Goal: Task Accomplishment & Management: Complete application form

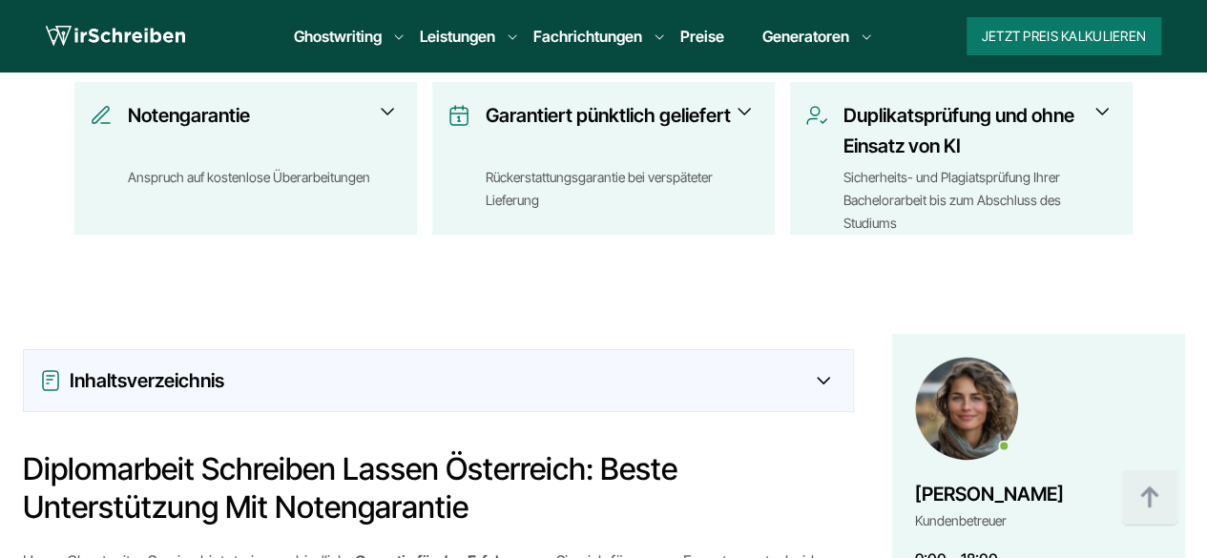
scroll to position [1339, 0]
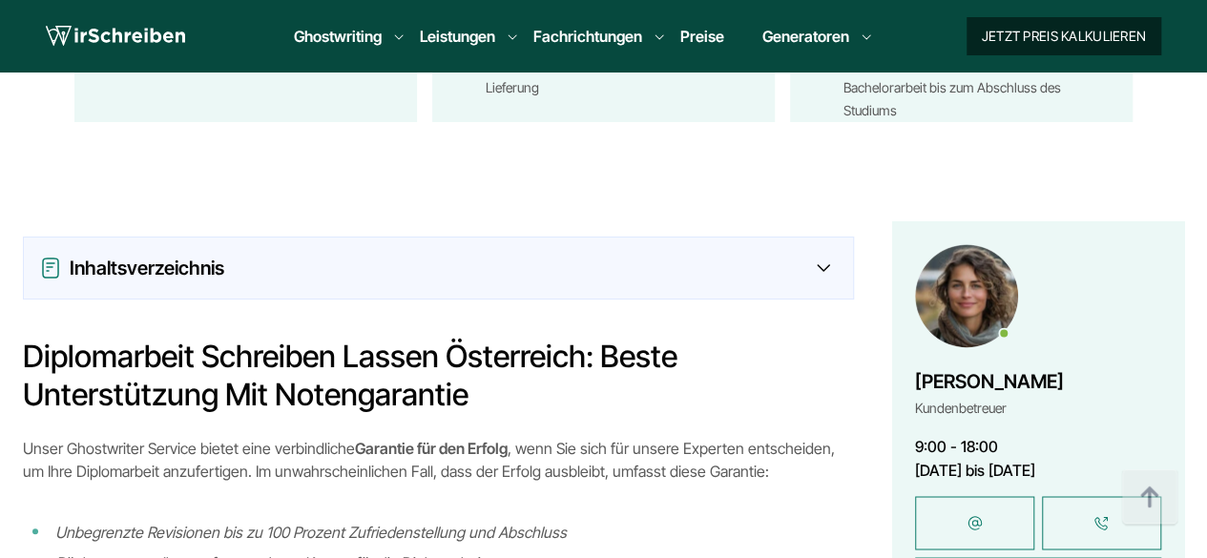
click at [1064, 29] on button "Jetzt Preis kalkulieren" at bounding box center [1064, 36] width 195 height 38
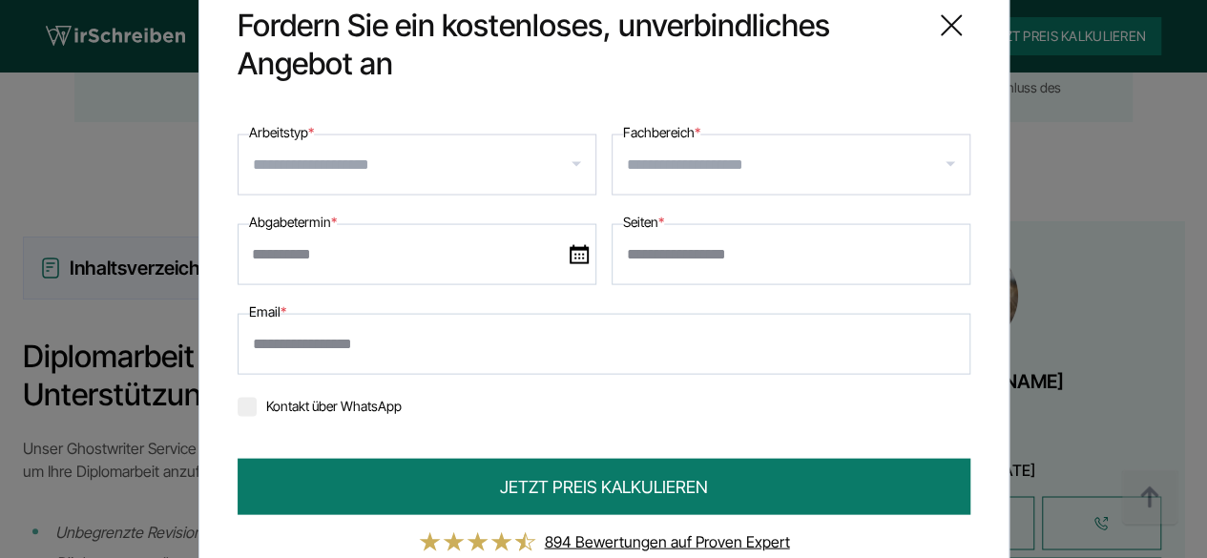
click at [962, 6] on icon at bounding box center [951, 25] width 38 height 38
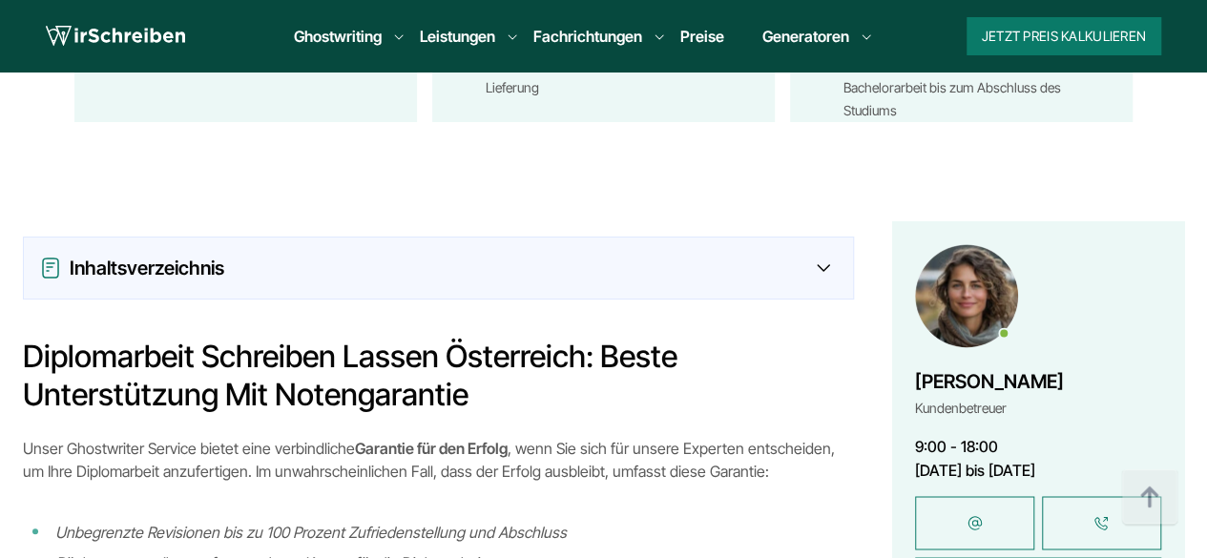
click at [988, 248] on img at bounding box center [966, 295] width 103 height 103
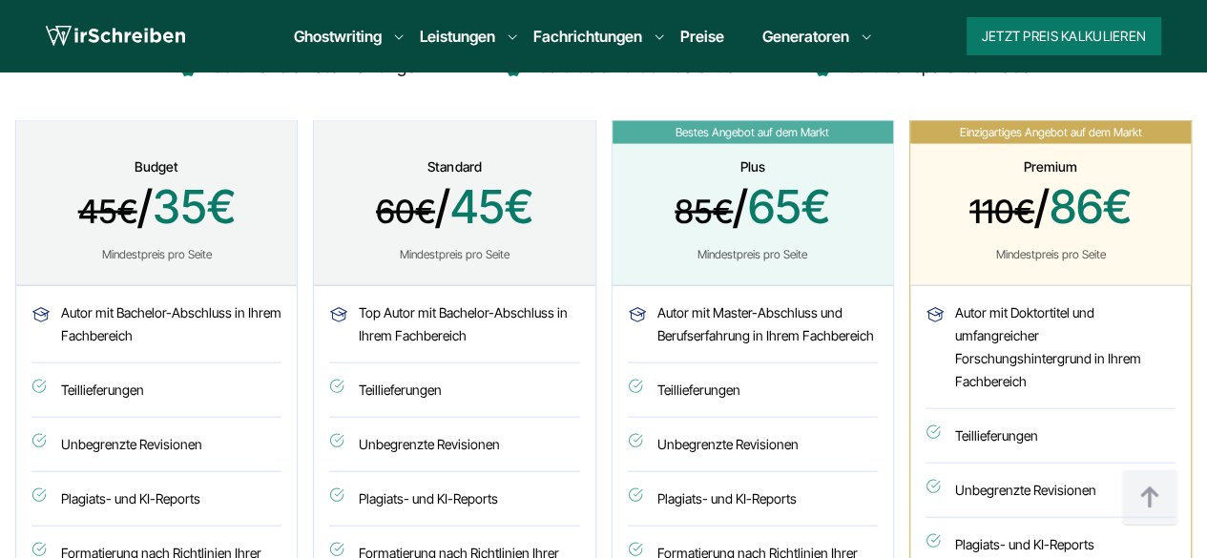
scroll to position [5563, 0]
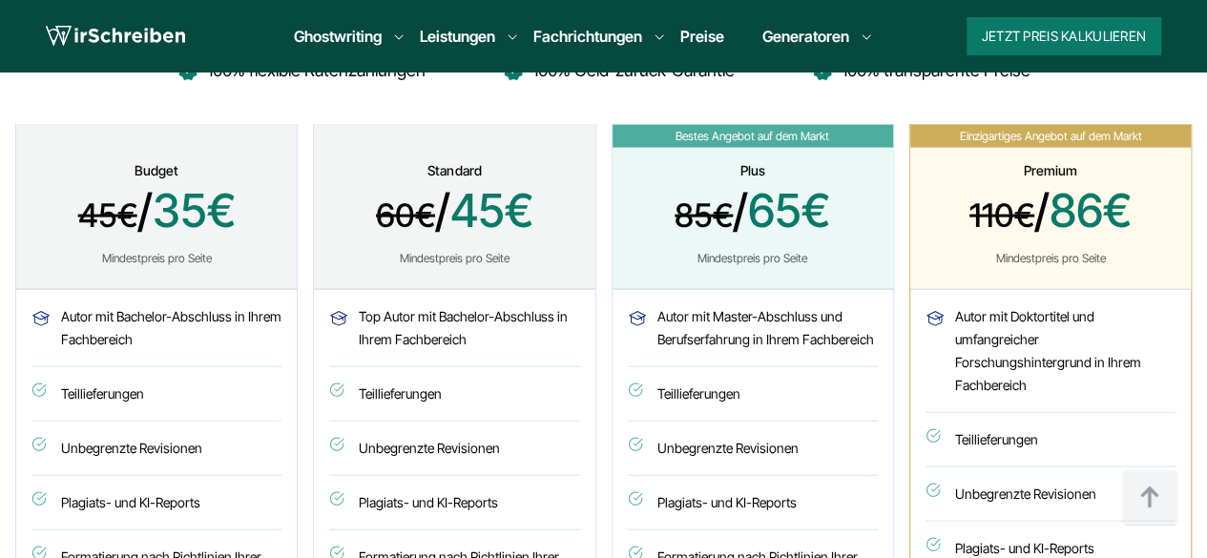
click at [687, 367] on li "Teillieferungen" at bounding box center [753, 394] width 250 height 54
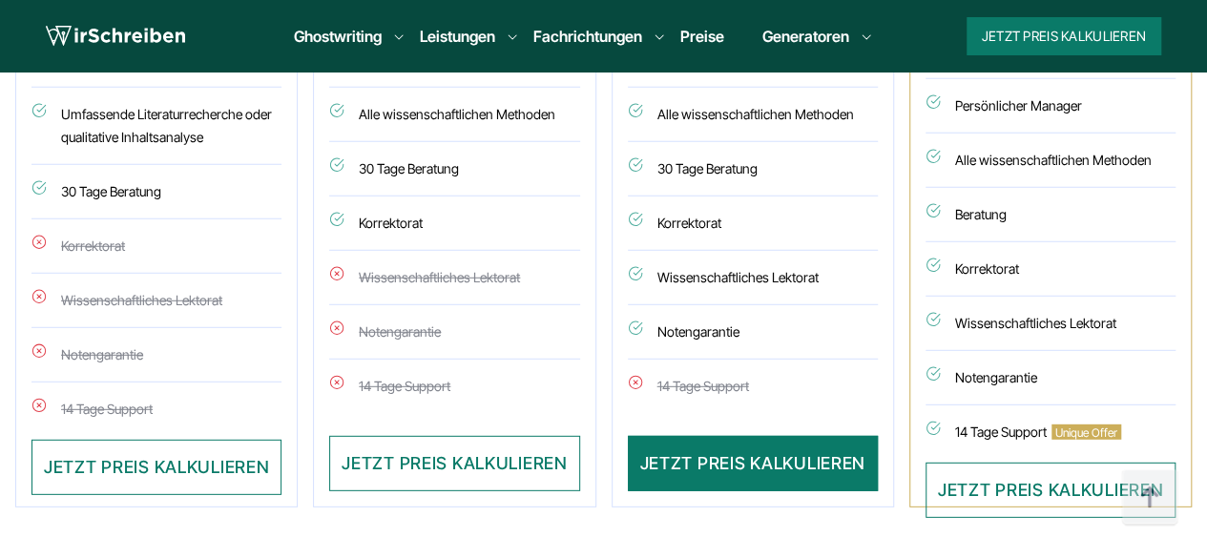
scroll to position [6137, 0]
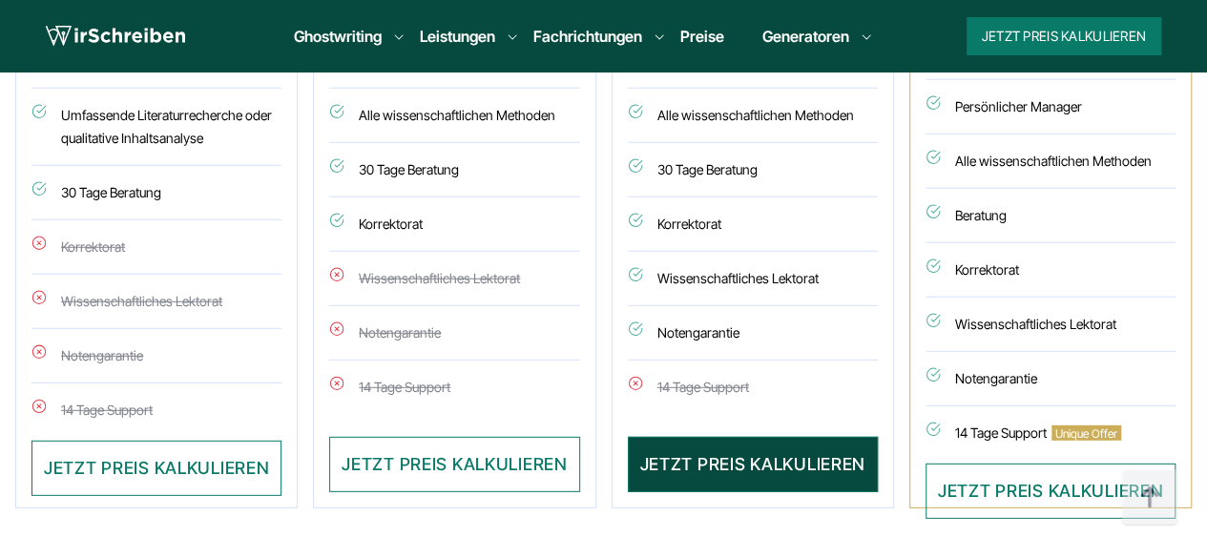
click at [679, 437] on button "JETZT PREIS KALKULIEREN" at bounding box center [753, 464] width 250 height 55
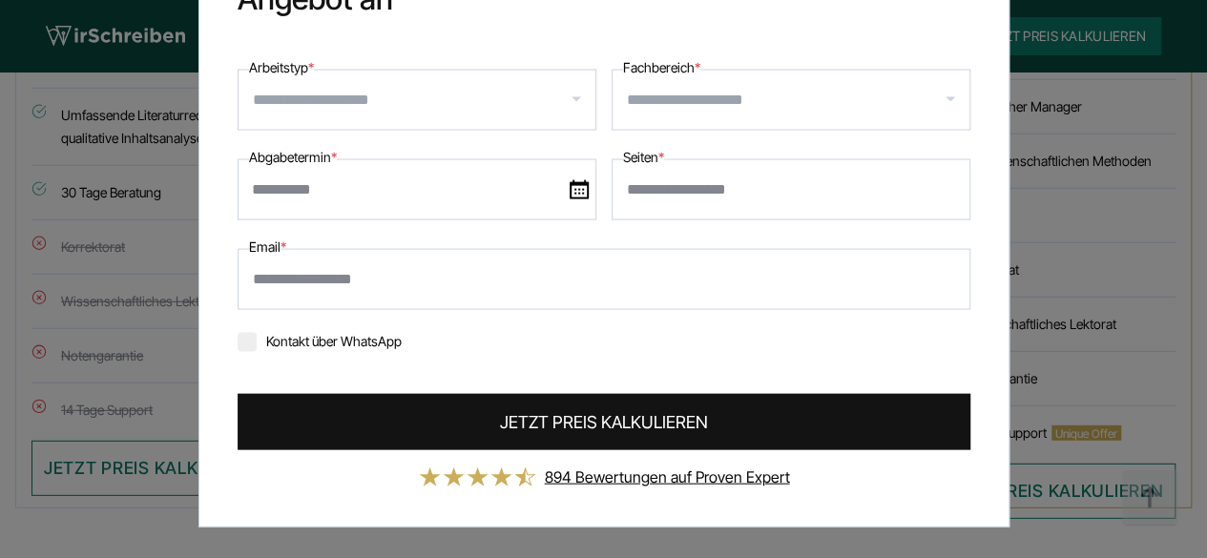
click at [654, 407] on button "JETZT PREIS KALKULIEREN" at bounding box center [604, 421] width 733 height 56
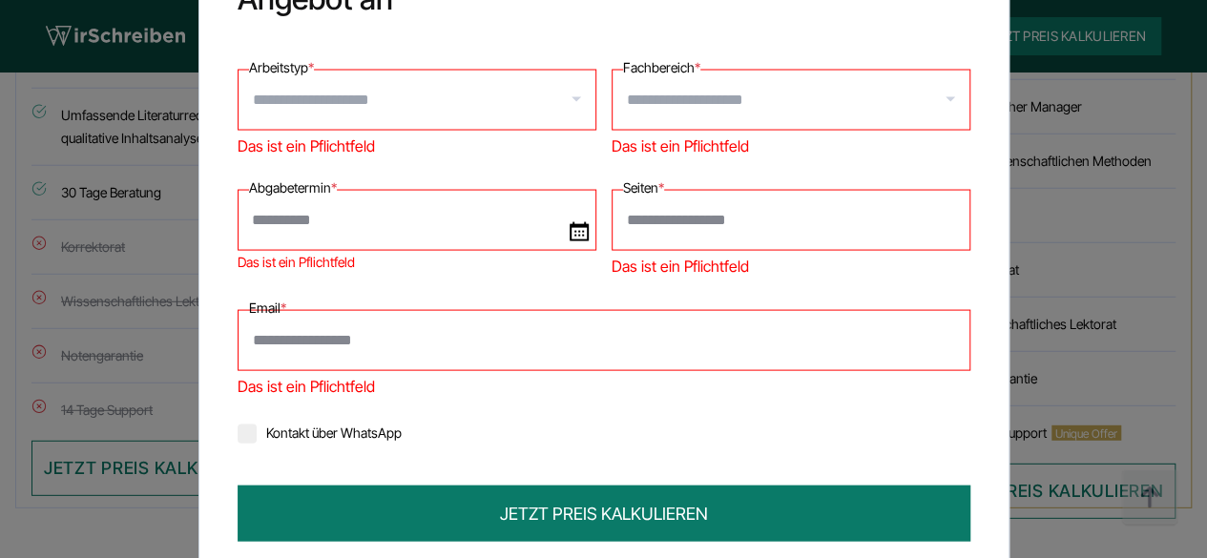
scroll to position [0, 0]
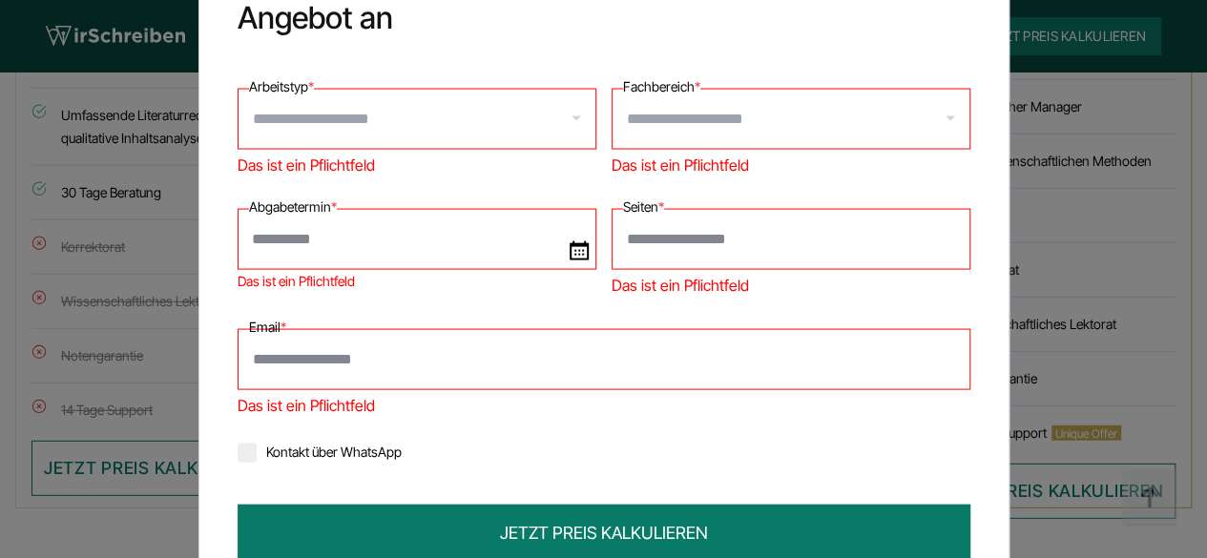
click at [424, 89] on div at bounding box center [417, 118] width 359 height 61
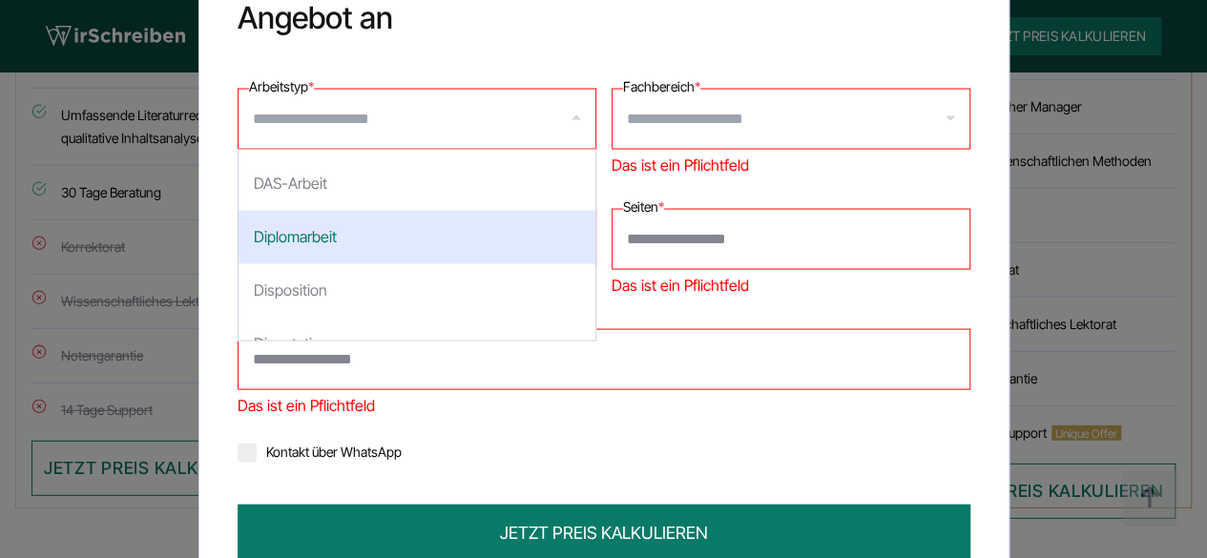
scroll to position [1019, 0]
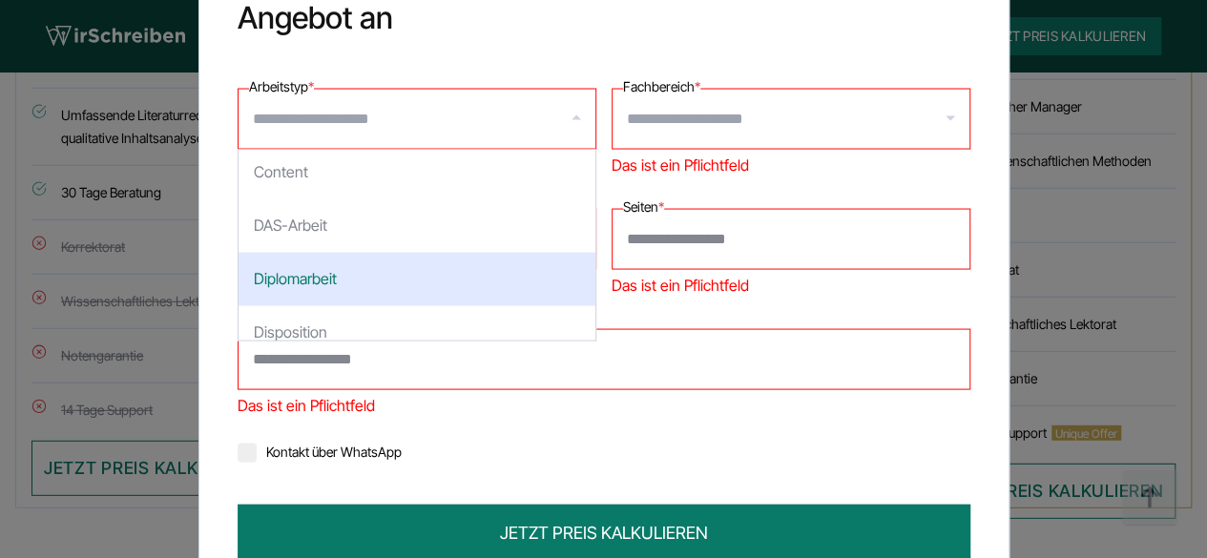
click at [295, 280] on div "Diplomarbeit" at bounding box center [417, 278] width 357 height 53
select select "**"
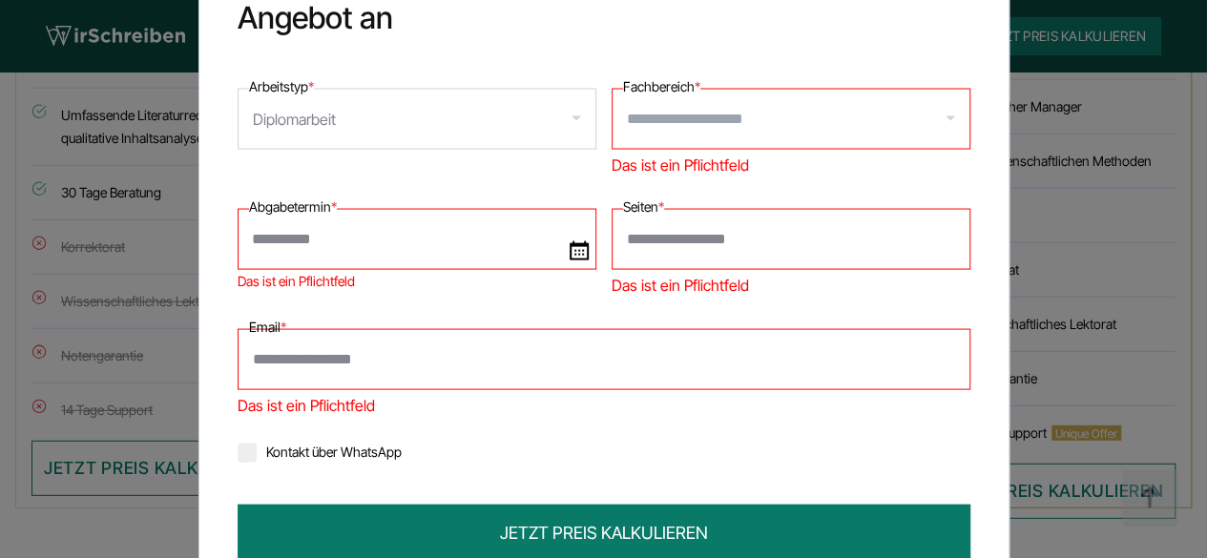
click at [698, 131] on input "Fachbereich *" at bounding box center [798, 118] width 343 height 31
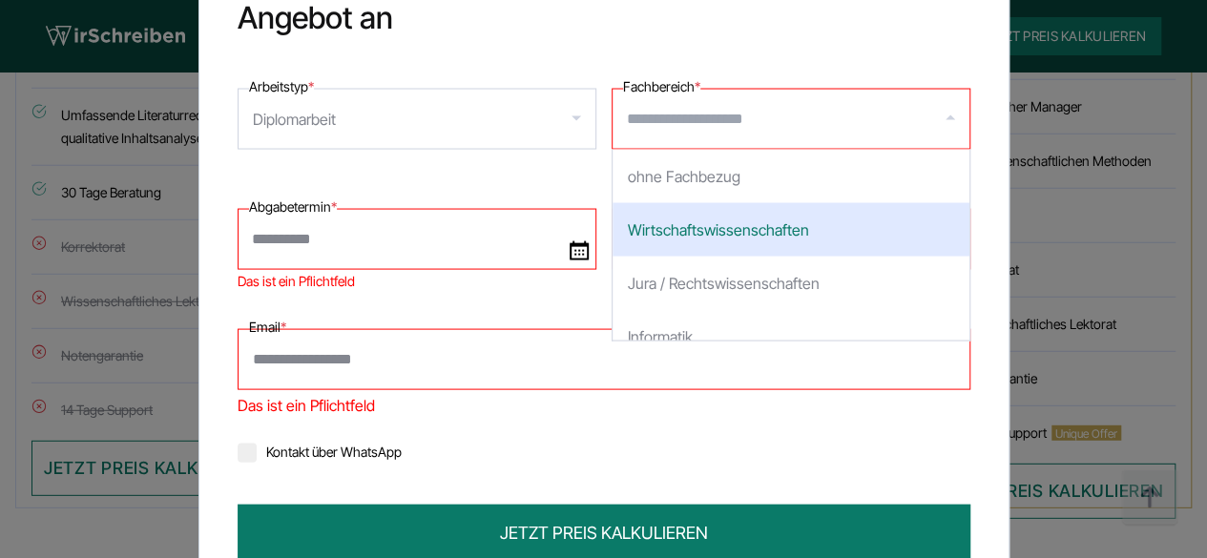
scroll to position [4, 0]
click at [689, 223] on div "Wirtschaftswissenschaften" at bounding box center [791, 224] width 357 height 53
select select "*"
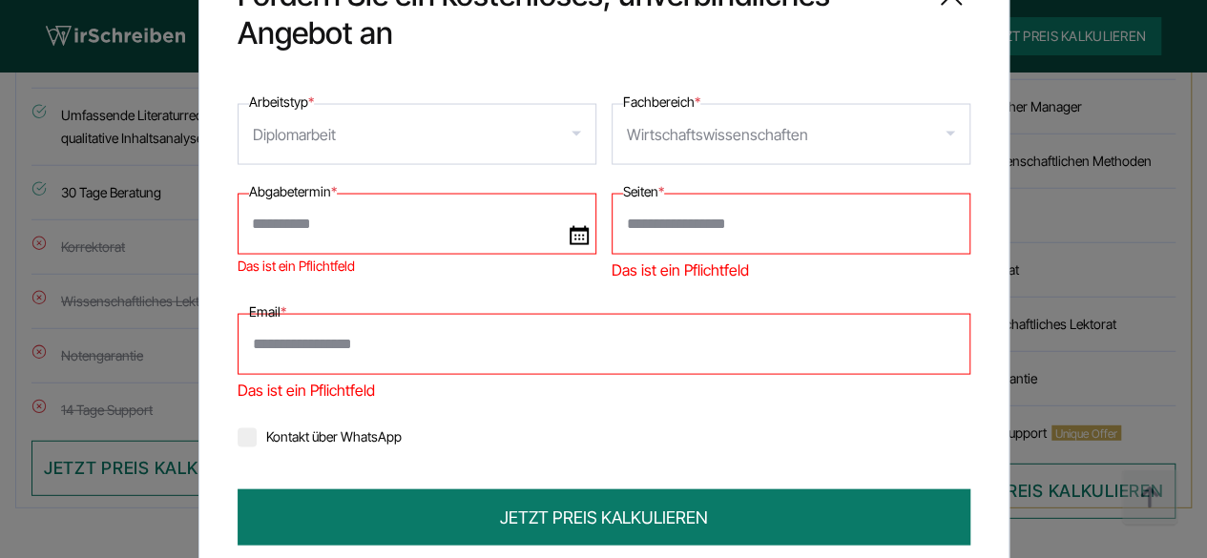
click at [702, 144] on div "Wirtschaftswissenschaften" at bounding box center [717, 133] width 181 height 31
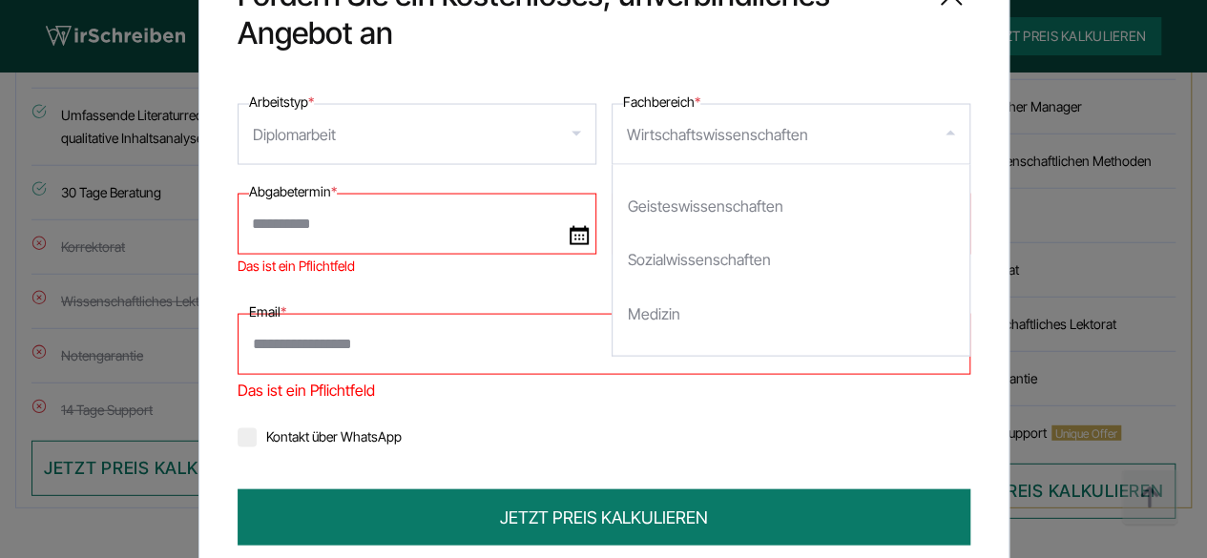
scroll to position [0, 0]
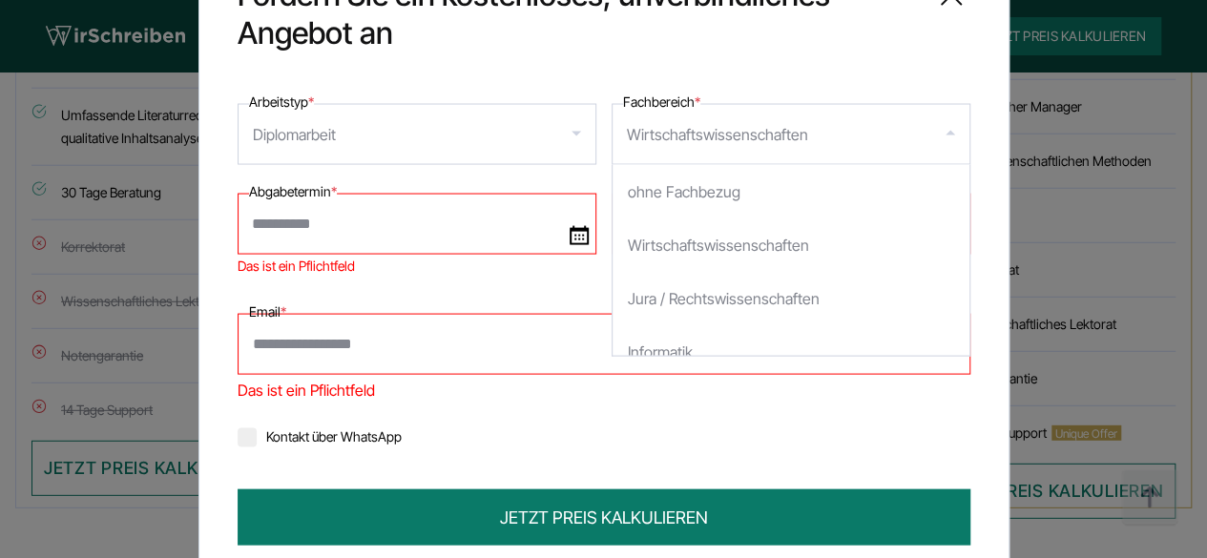
click at [653, 24] on span "Fordern Sie ein kostenloses, unverbindliches Angebot an" at bounding box center [577, 13] width 679 height 76
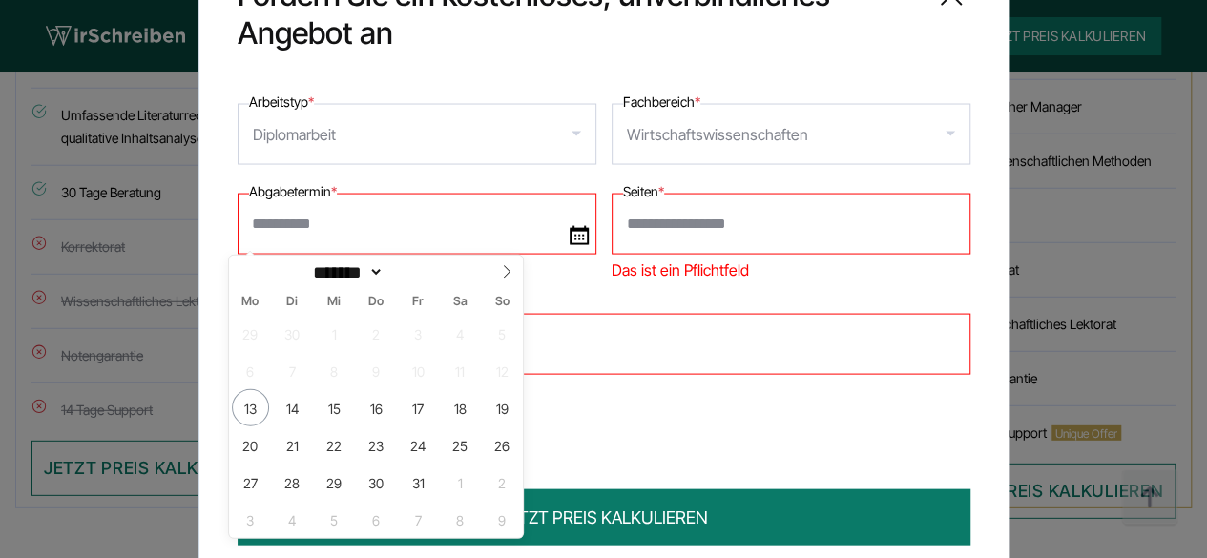
click at [431, 210] on input "Das ist ein Pflichtfeld" at bounding box center [417, 223] width 359 height 61
click at [510, 262] on span at bounding box center [506, 272] width 32 height 32
select select "**"
click at [255, 367] on span "3" at bounding box center [250, 370] width 37 height 37
type input "**********"
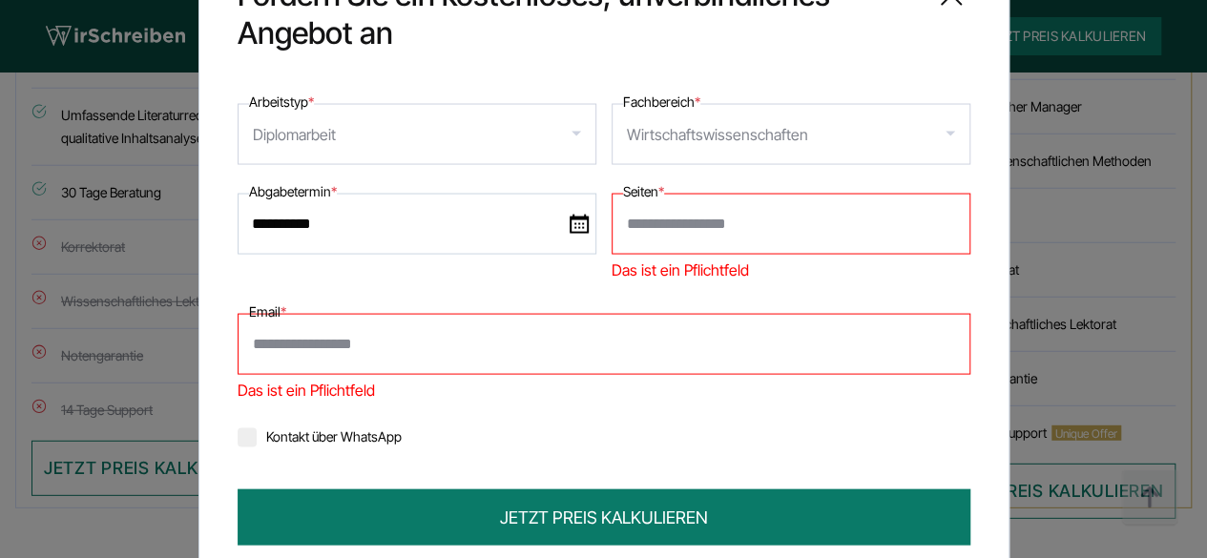
click at [681, 224] on input "Seiten *" at bounding box center [791, 223] width 359 height 61
click at [681, 242] on input "Seiten *" at bounding box center [791, 223] width 359 height 61
click at [511, 358] on input "Email *" at bounding box center [604, 343] width 733 height 61
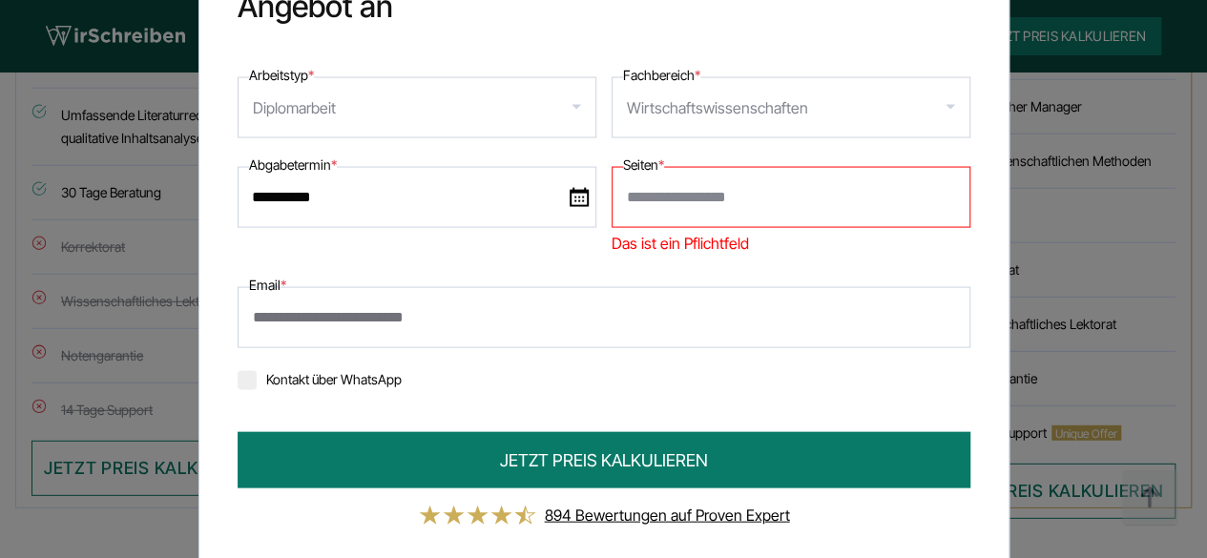
scroll to position [42, 0]
type input "**********"
click at [649, 198] on input "Seiten *" at bounding box center [791, 196] width 359 height 61
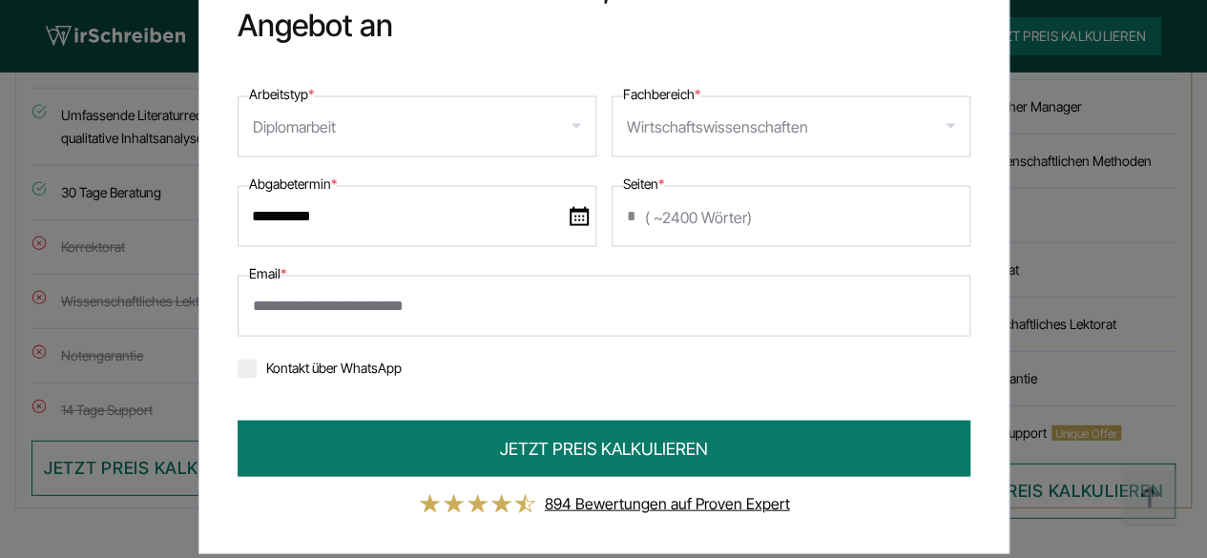
scroll to position [38, 0]
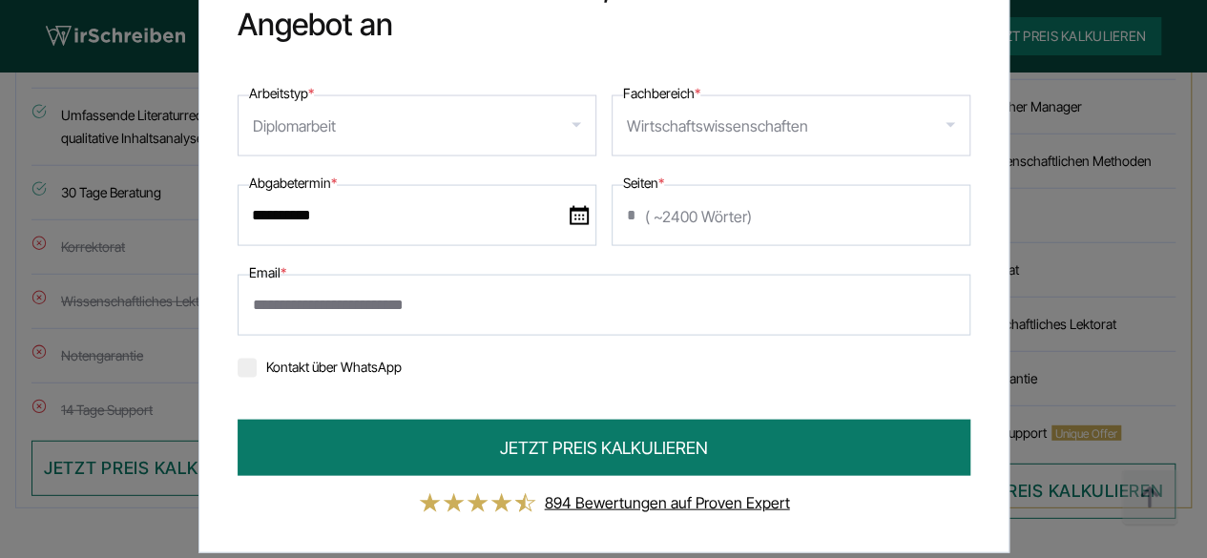
type input "*"
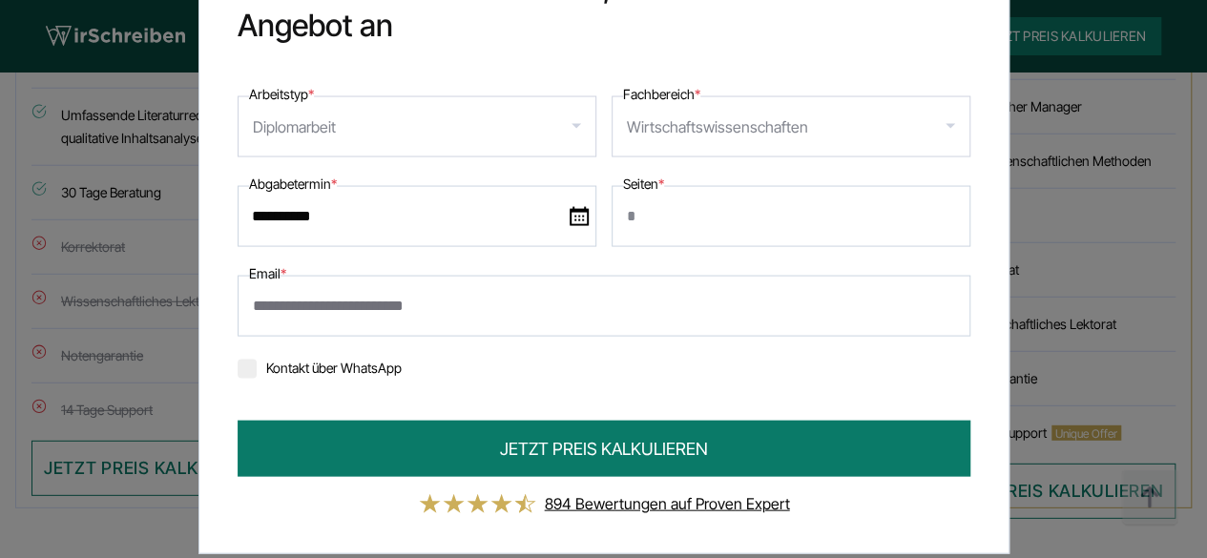
scroll to position [65, 0]
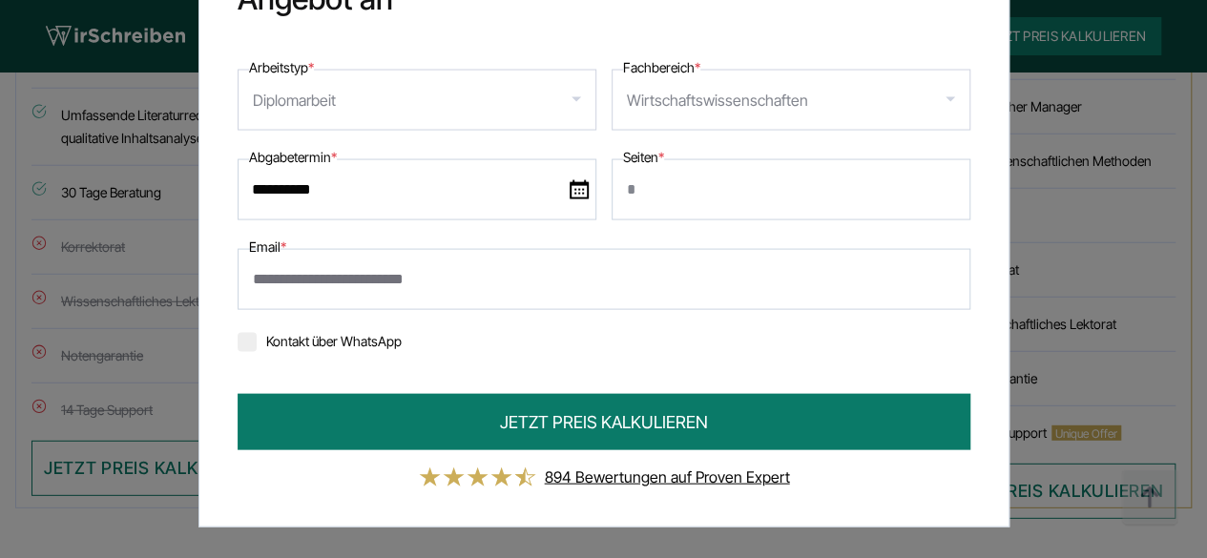
drag, startPoint x: 793, startPoint y: 157, endPoint x: 1048, endPoint y: 156, distance: 254.8
click at [1014, 152] on div "**********" at bounding box center [603, 279] width 1207 height 558
click at [705, 200] on input "Seiten *" at bounding box center [791, 188] width 359 height 61
click at [943, 184] on input "*" at bounding box center [791, 188] width 359 height 61
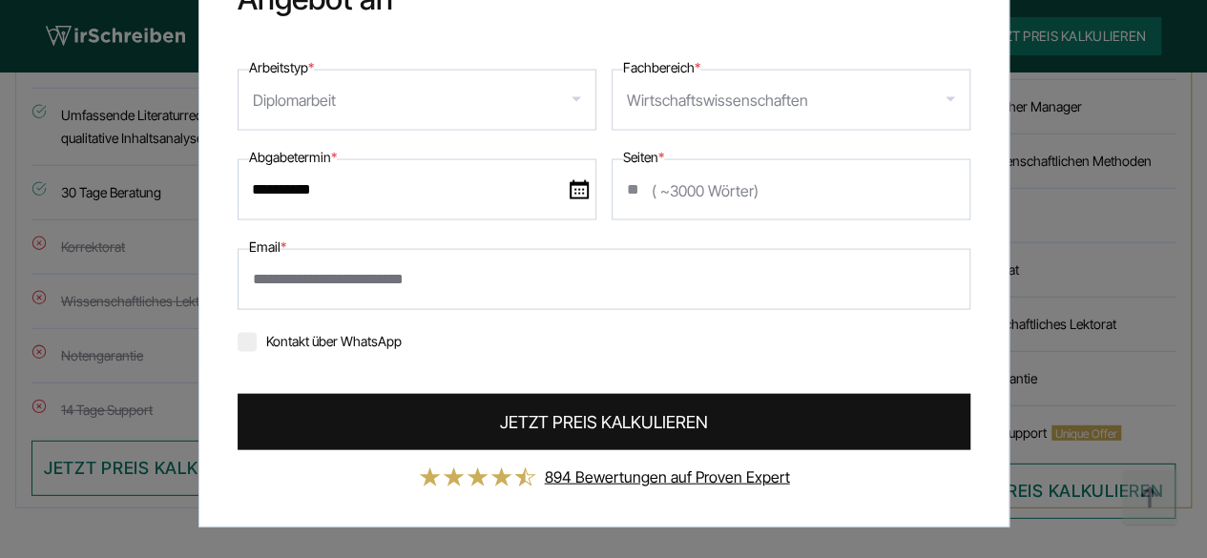
type input "**"
click at [528, 428] on span "JETZT PREIS KALKULIEREN" at bounding box center [604, 421] width 208 height 26
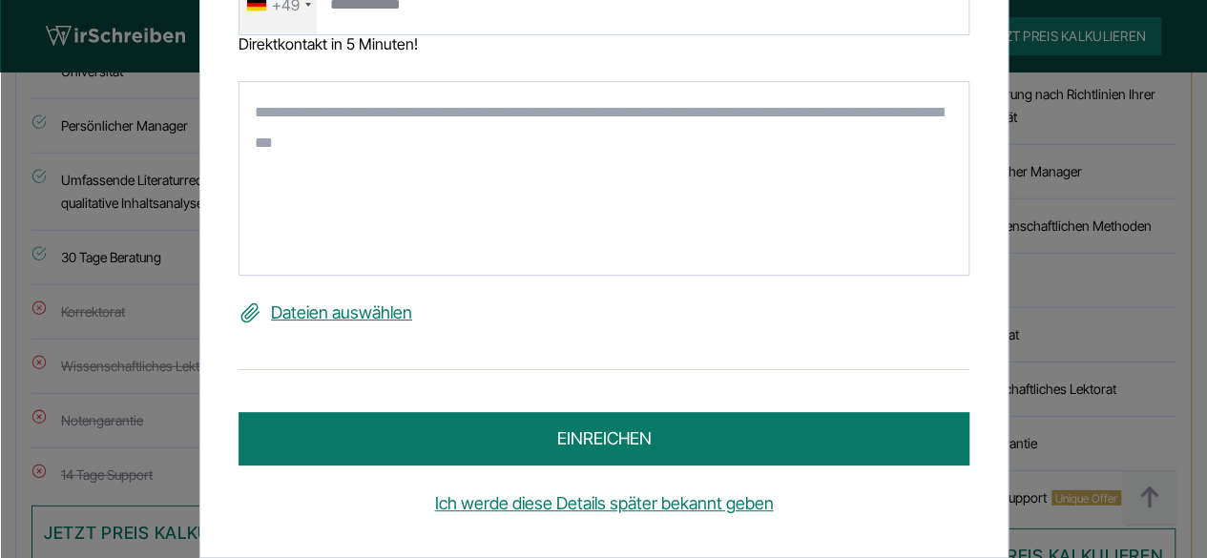
scroll to position [0, 0]
